Goal: Task Accomplishment & Management: Use online tool/utility

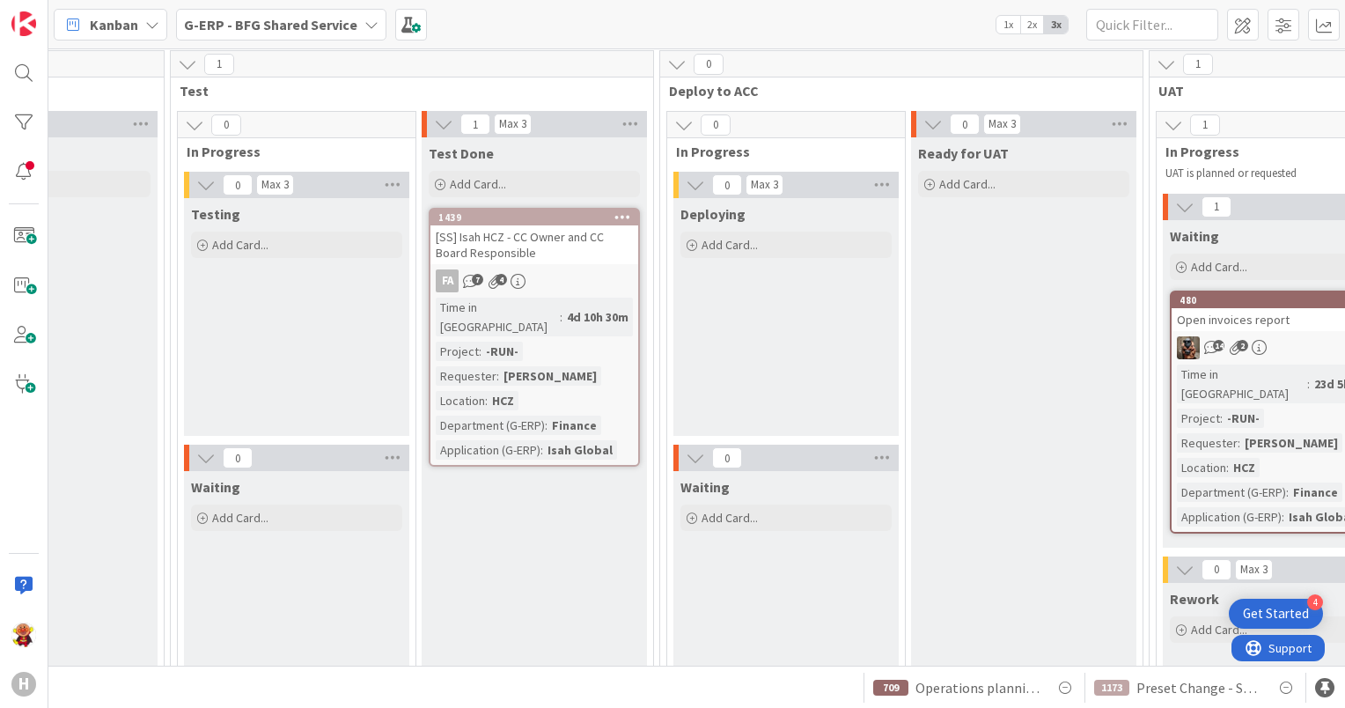
click at [184, 18] on b "G-ERP - BFG Shared Service" at bounding box center [270, 25] width 173 height 18
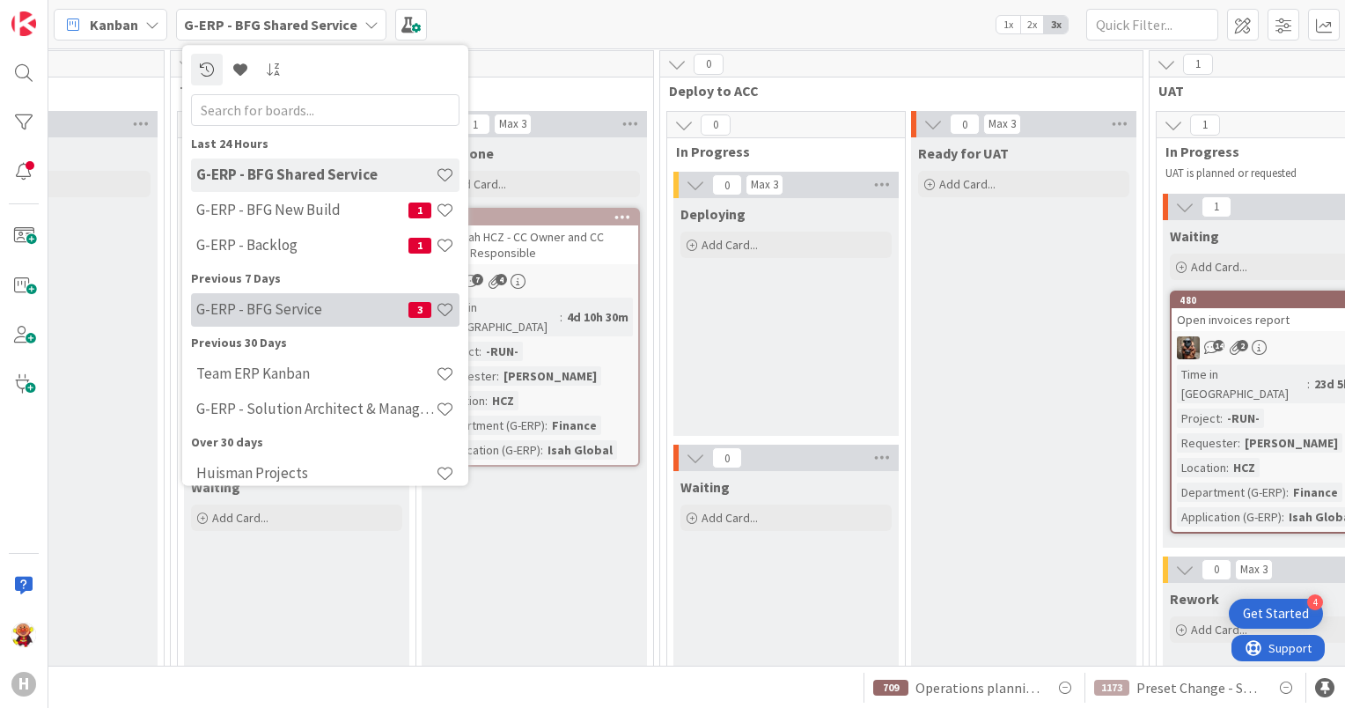
click at [282, 298] on div "G-ERP - BFG Service 3" at bounding box center [325, 309] width 268 height 33
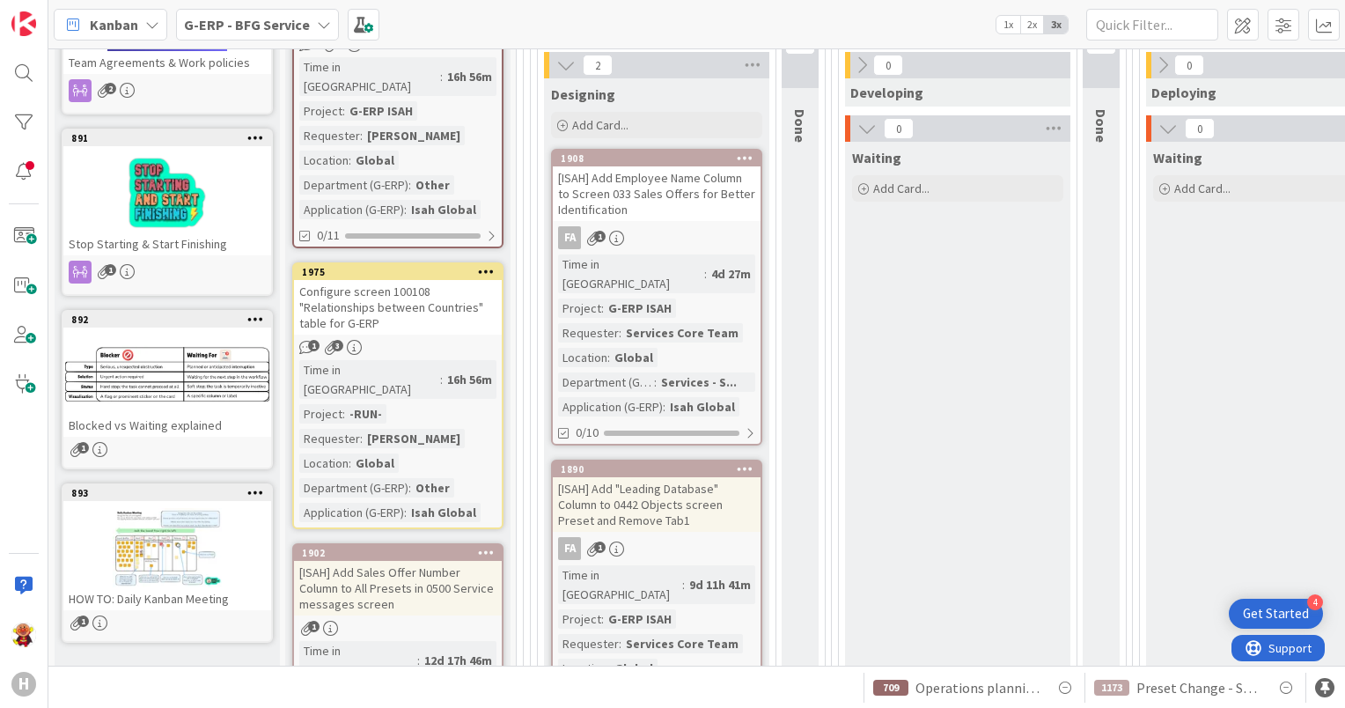
scroll to position [176, 0]
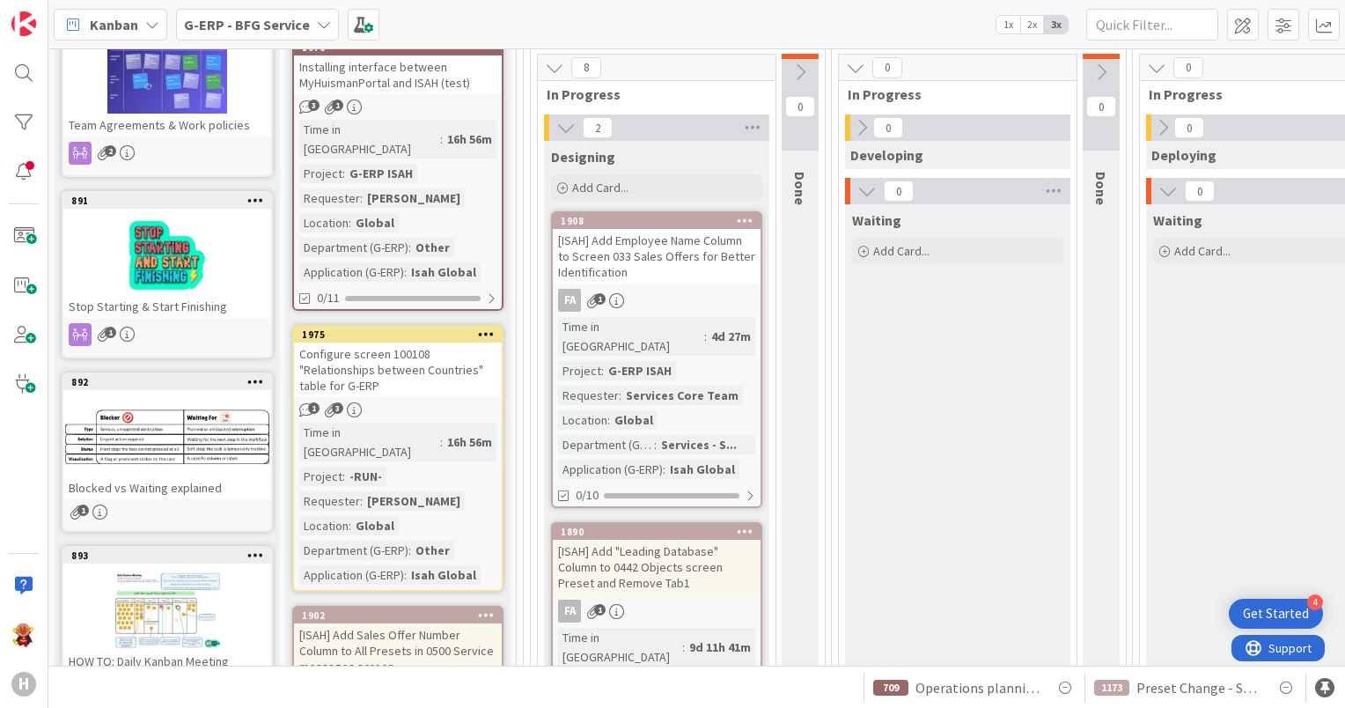
click at [300, 18] on b "G-ERP - BFG Service" at bounding box center [247, 25] width 126 height 18
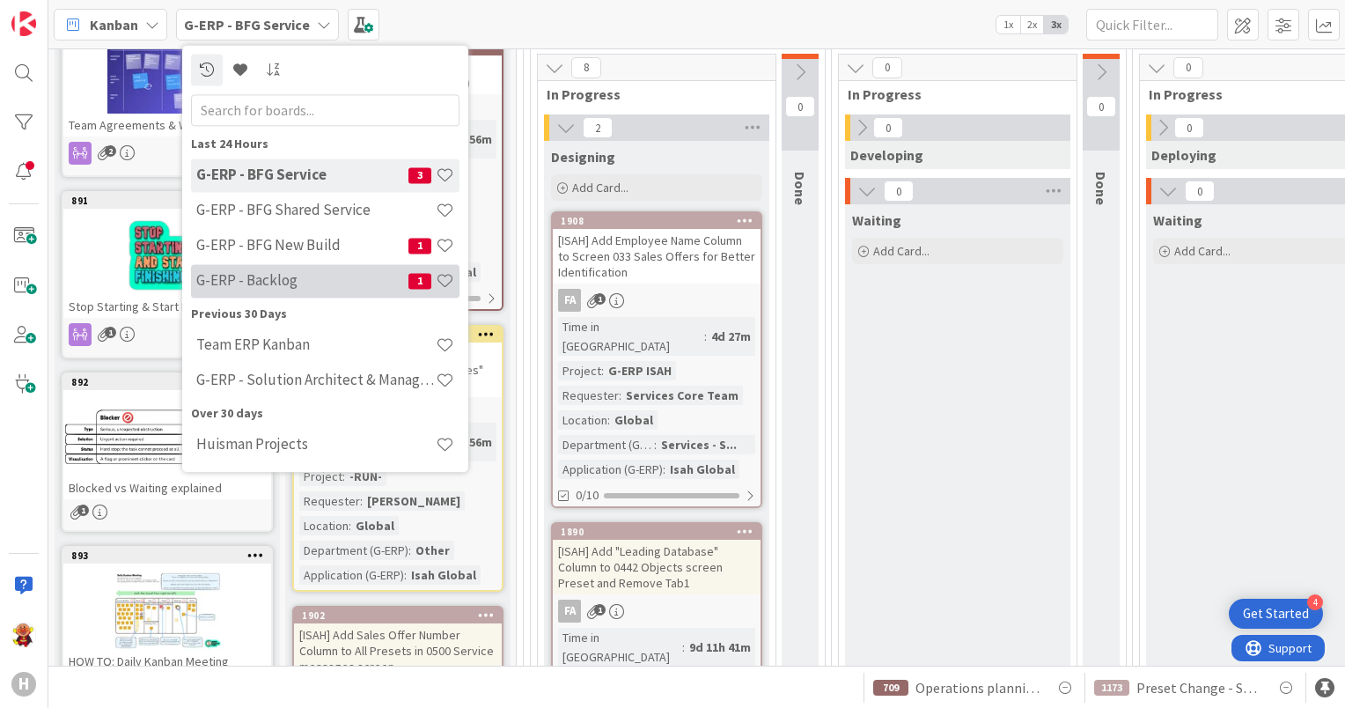
click at [293, 268] on div "G-ERP - Backlog 1" at bounding box center [325, 280] width 268 height 33
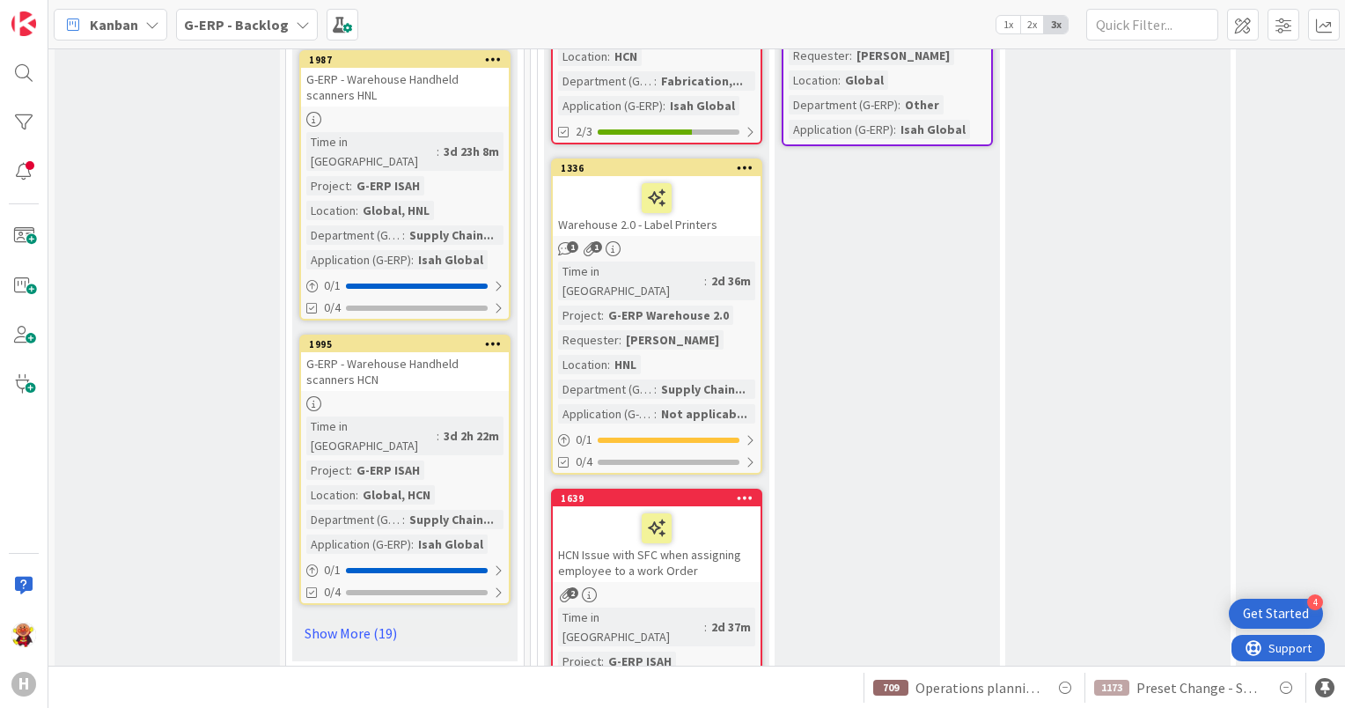
scroll to position [2905, 0]
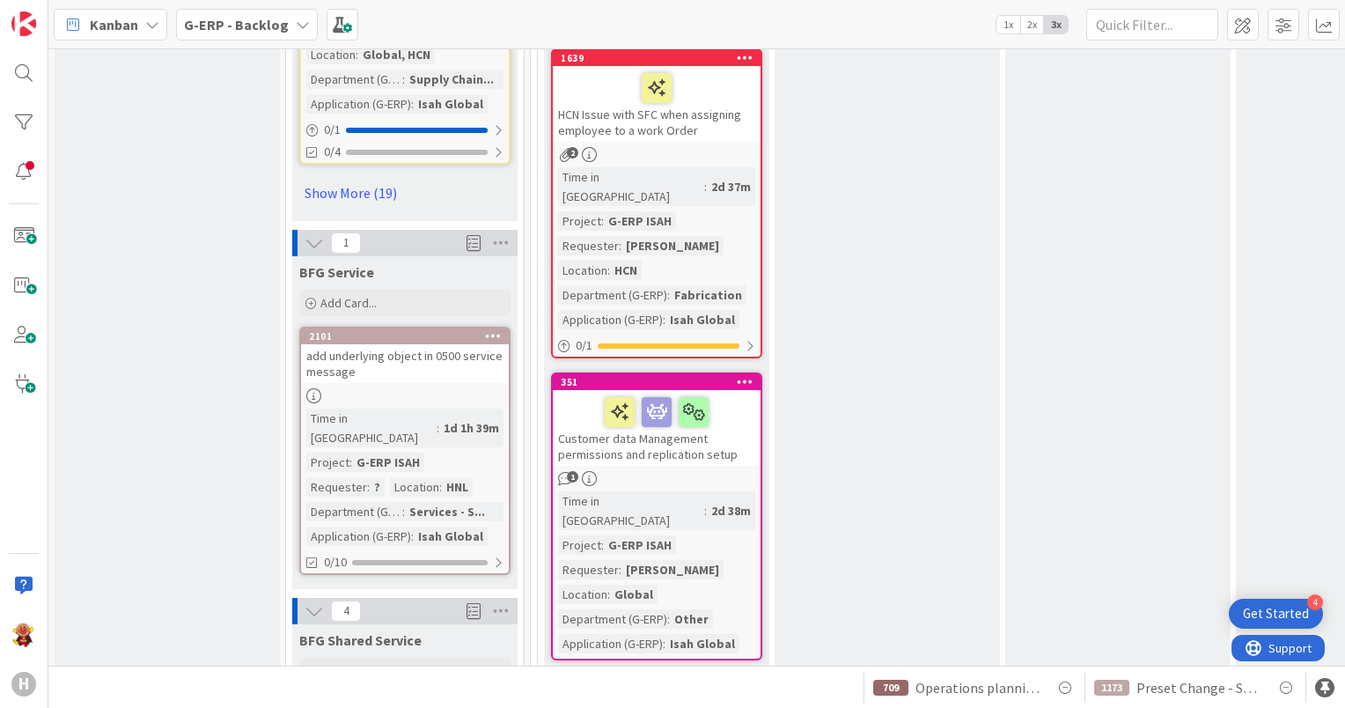
click at [447, 344] on div "add underlying object in 0500 service message" at bounding box center [405, 363] width 208 height 39
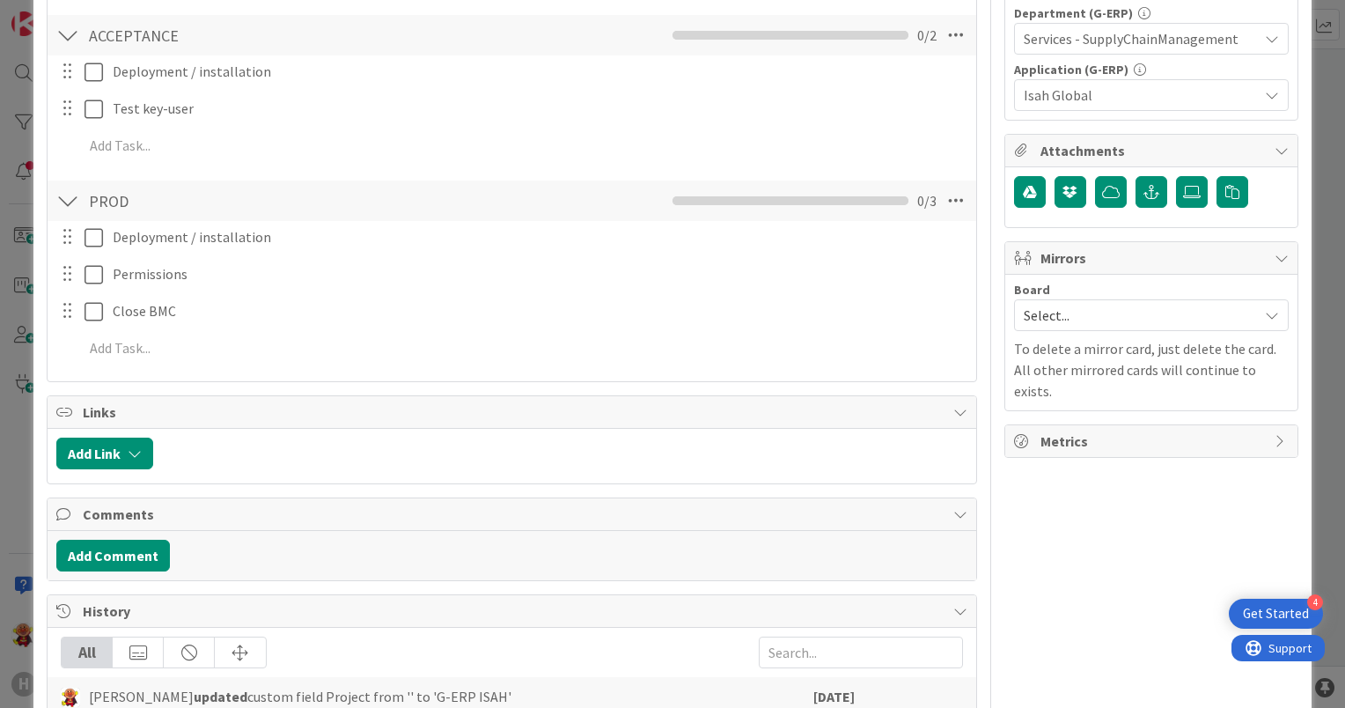
scroll to position [704, 0]
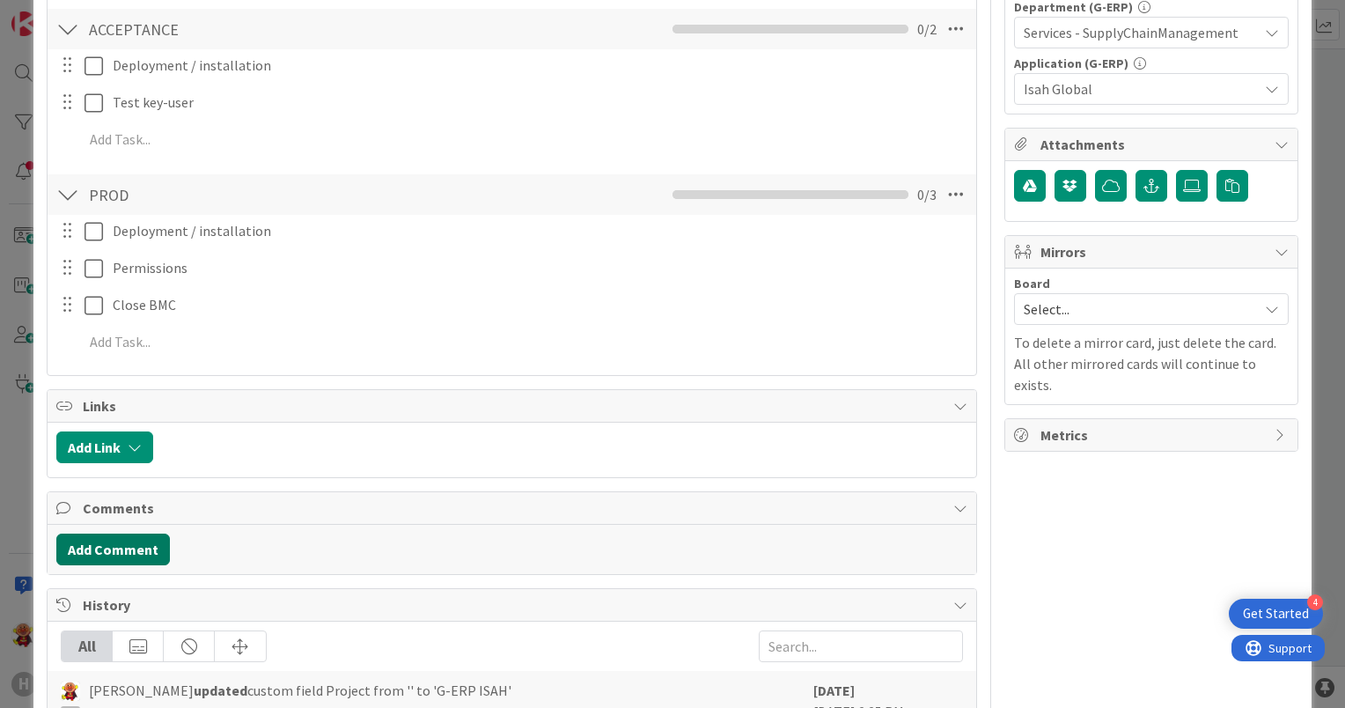
click at [146, 549] on button "Add Comment" at bounding box center [113, 549] width 114 height 32
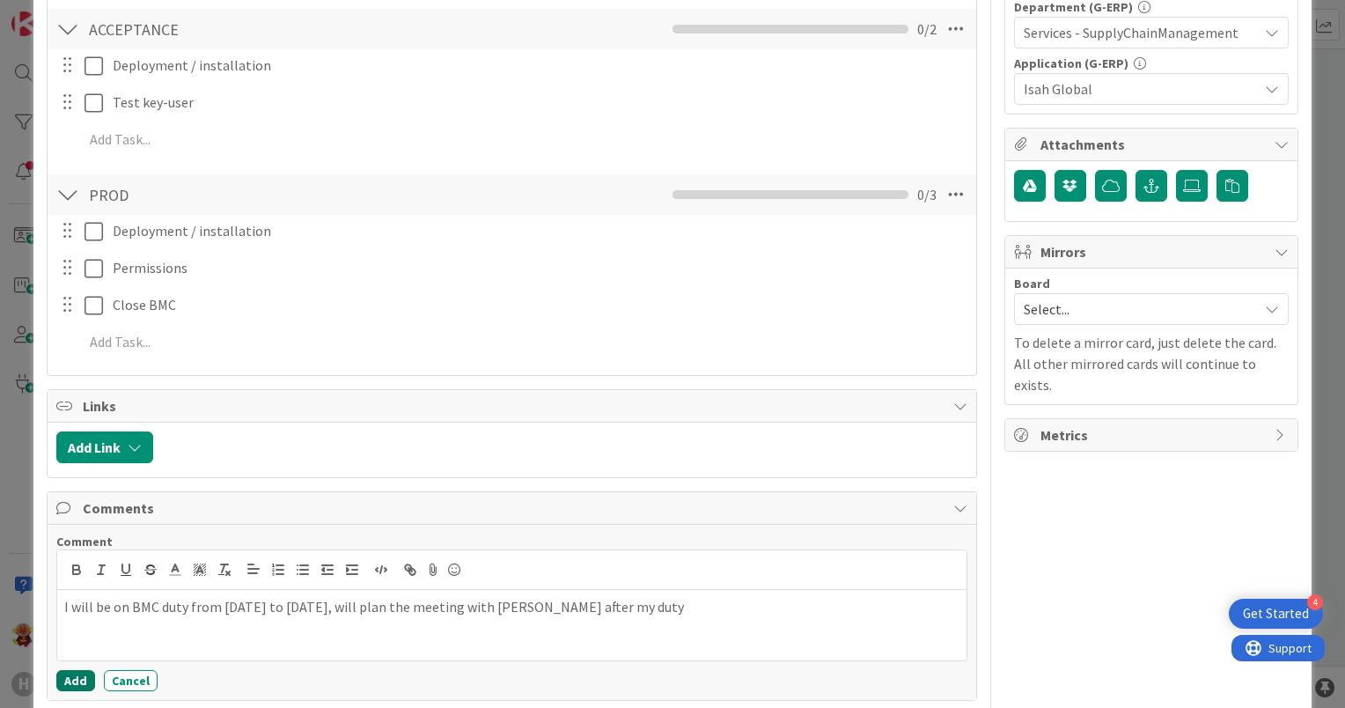
click at [72, 687] on button "Add" at bounding box center [75, 680] width 39 height 21
